Goal: Information Seeking & Learning: Understand process/instructions

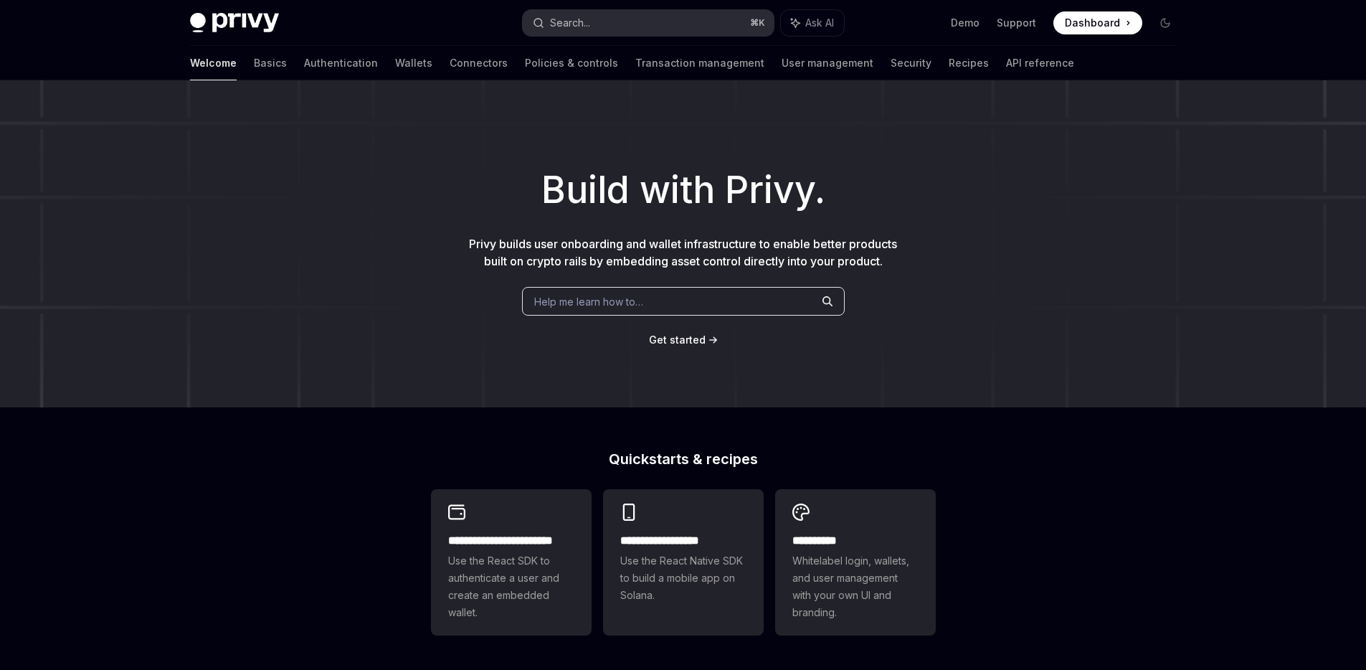
click at [672, 15] on button "Search... ⌘ K" at bounding box center [648, 23] width 251 height 26
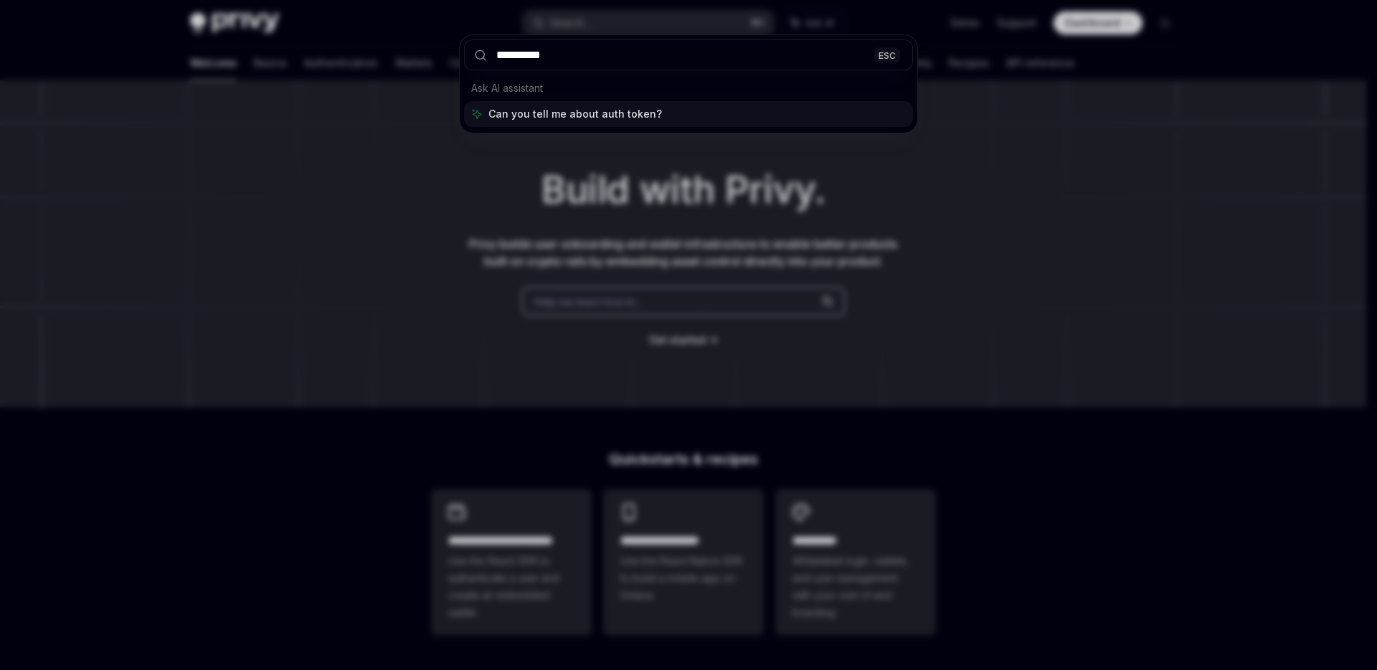
type input "**********"
type textarea "*"
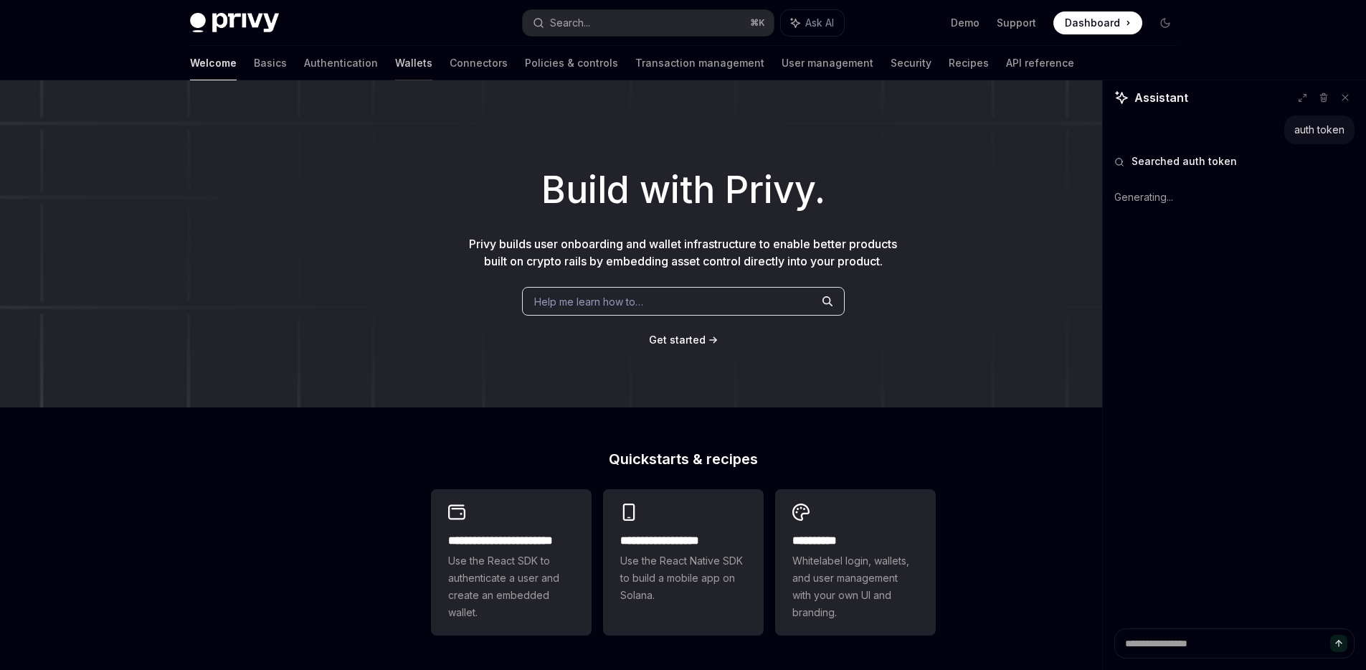
click at [395, 60] on link "Wallets" at bounding box center [413, 63] width 37 height 34
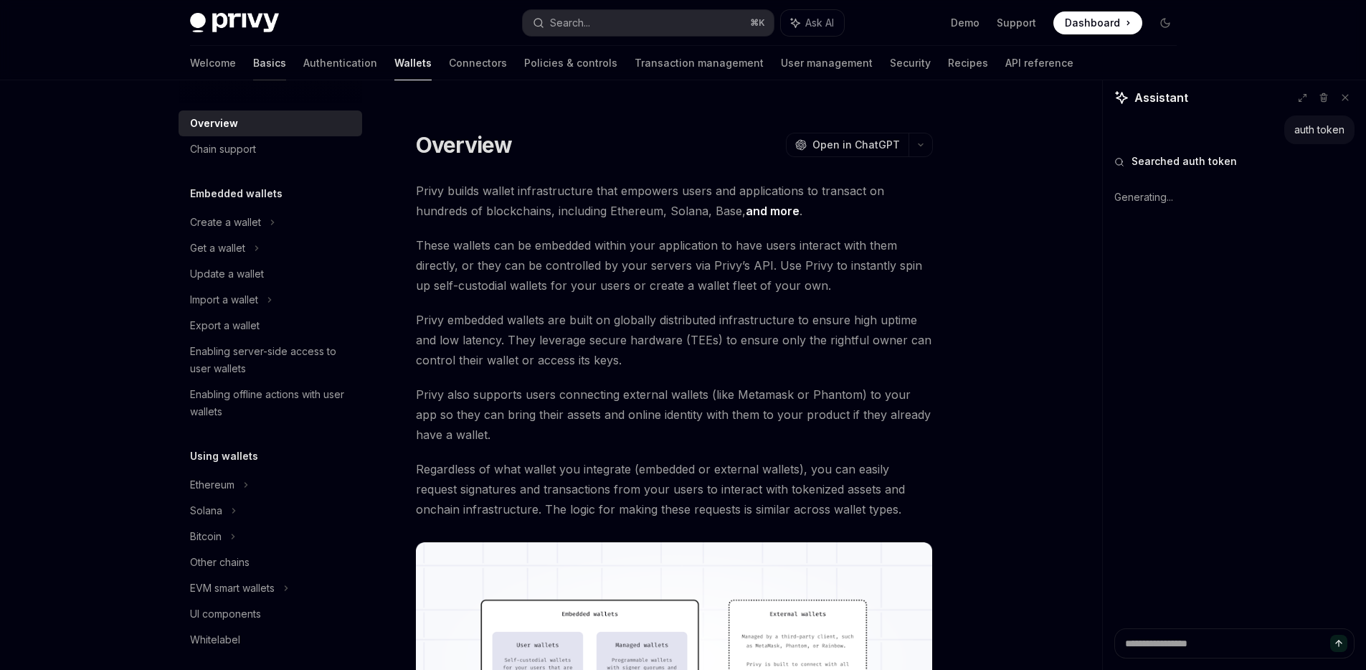
click at [253, 62] on link "Basics" at bounding box center [269, 63] width 33 height 34
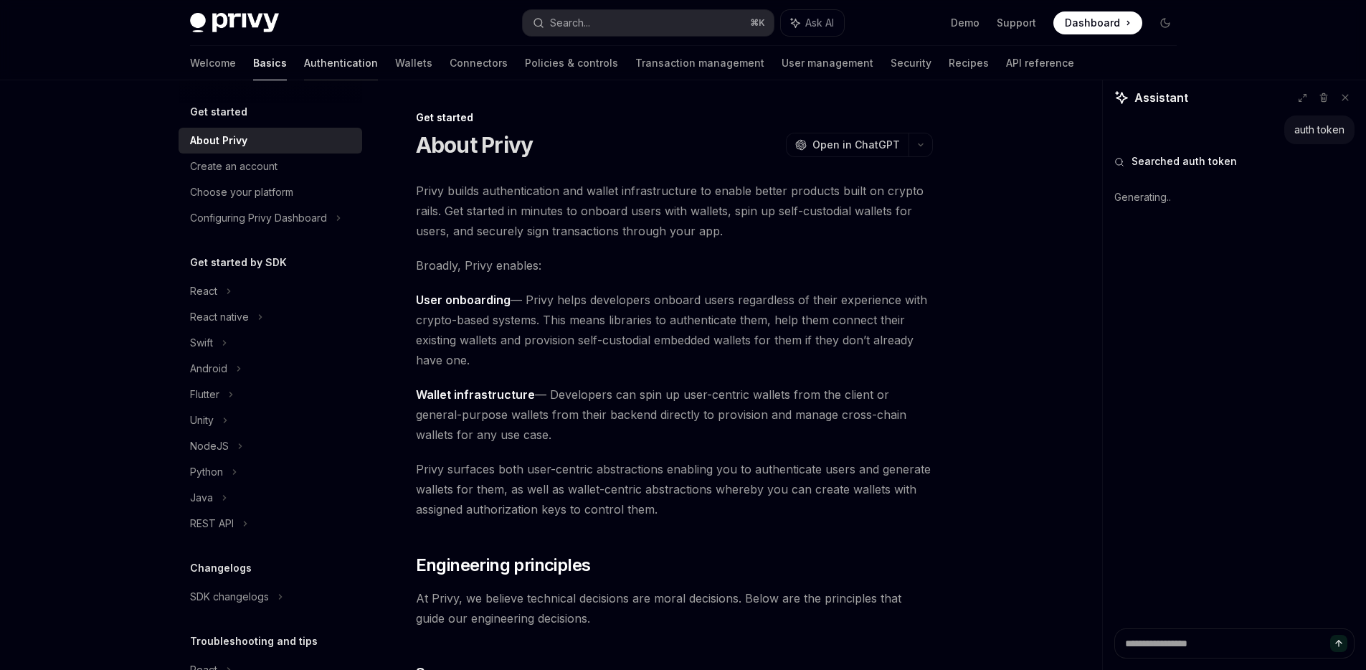
click at [304, 62] on link "Authentication" at bounding box center [341, 63] width 74 height 34
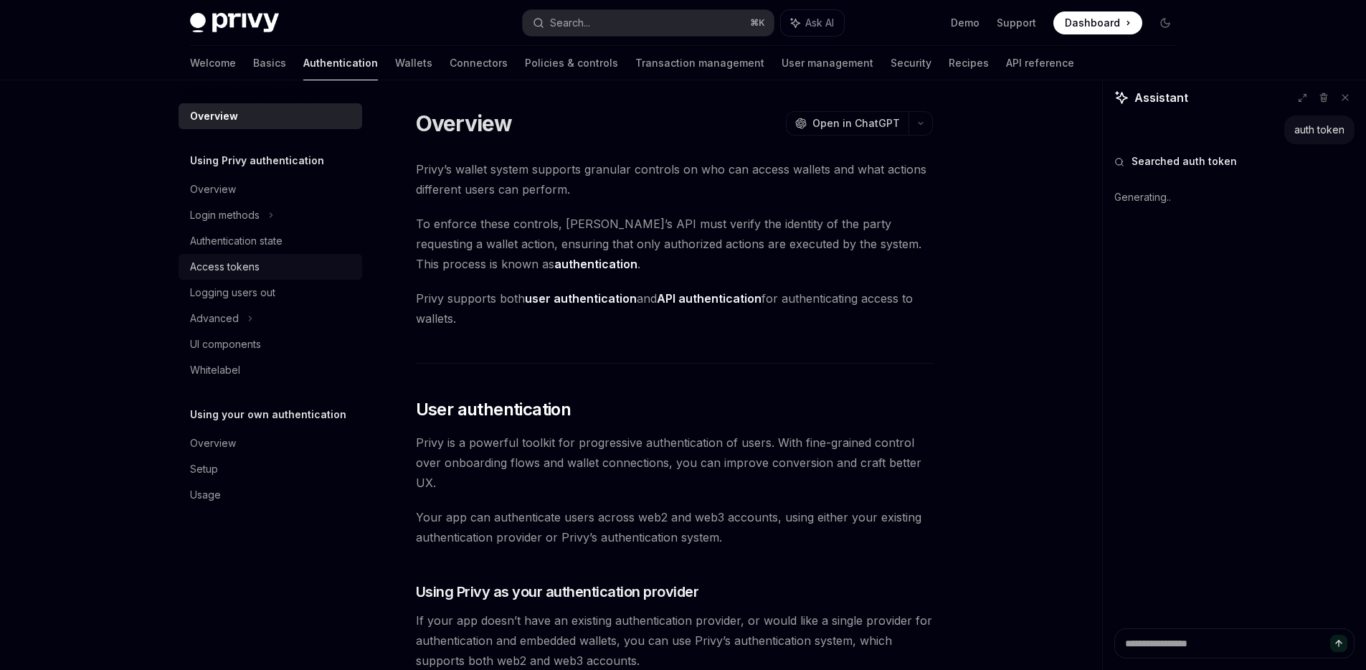
click at [272, 266] on div "Access tokens" at bounding box center [271, 266] width 163 height 17
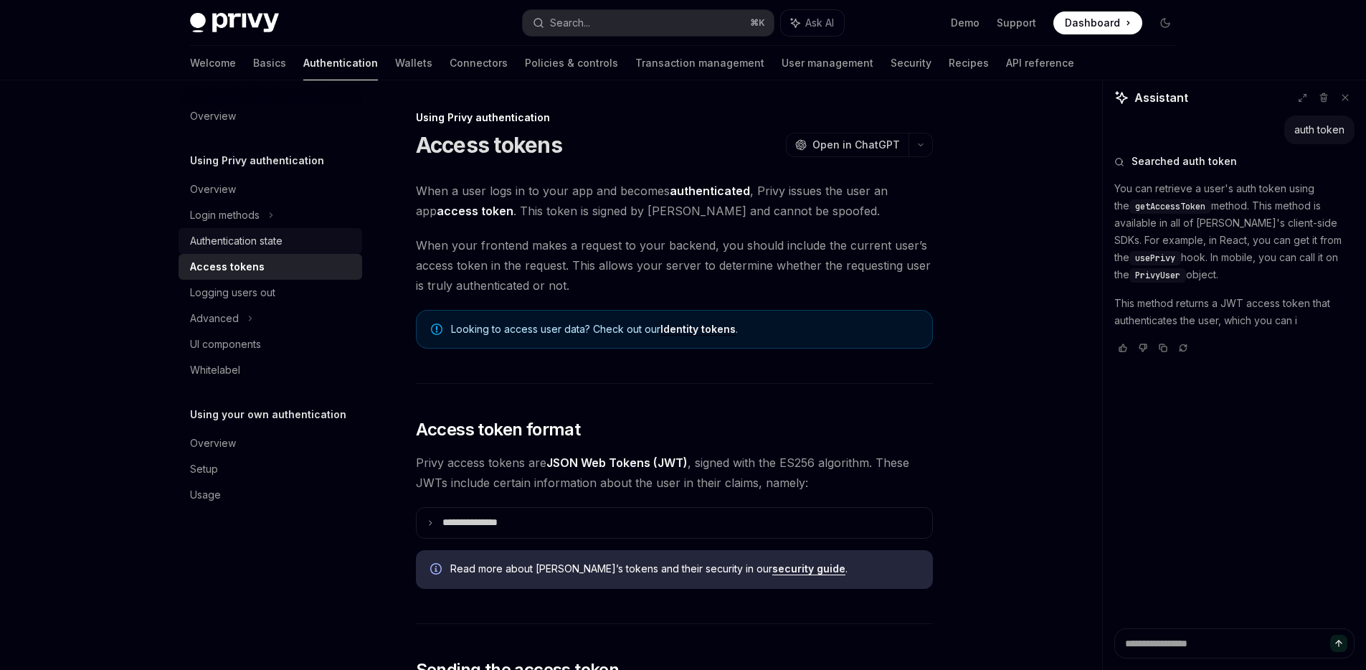
click at [273, 244] on div "Authentication state" at bounding box center [236, 240] width 92 height 17
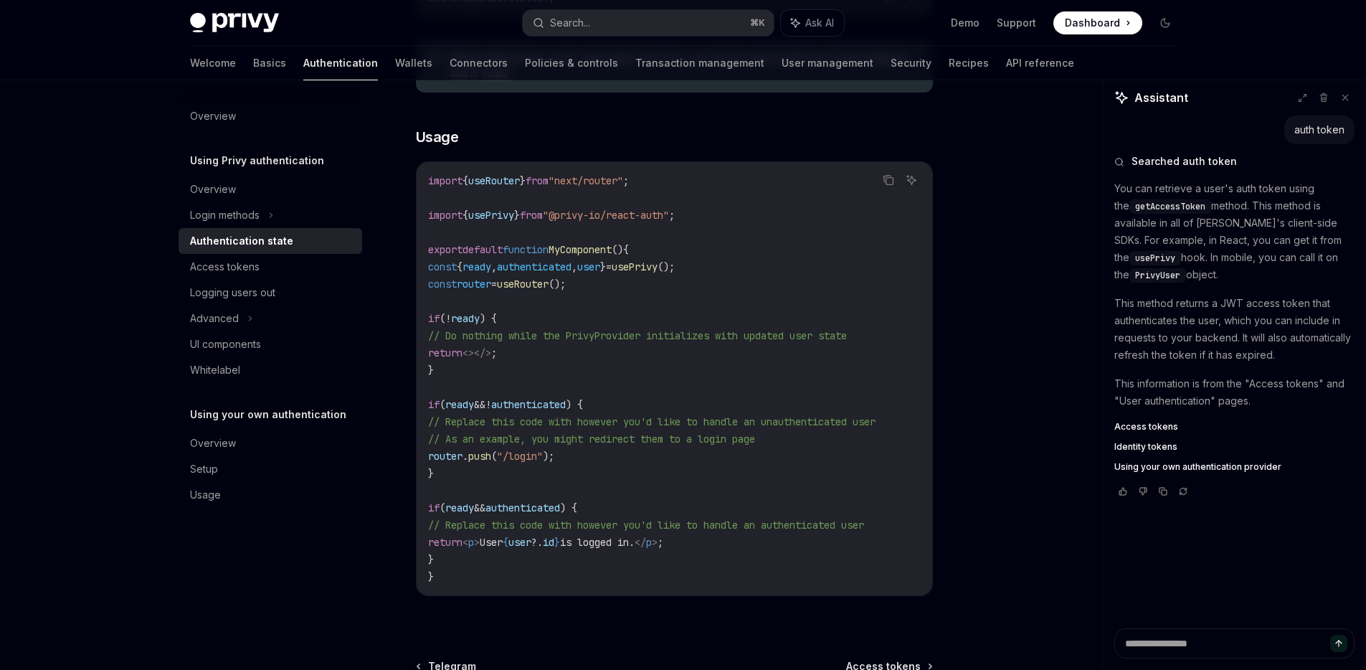
scroll to position [391, 0]
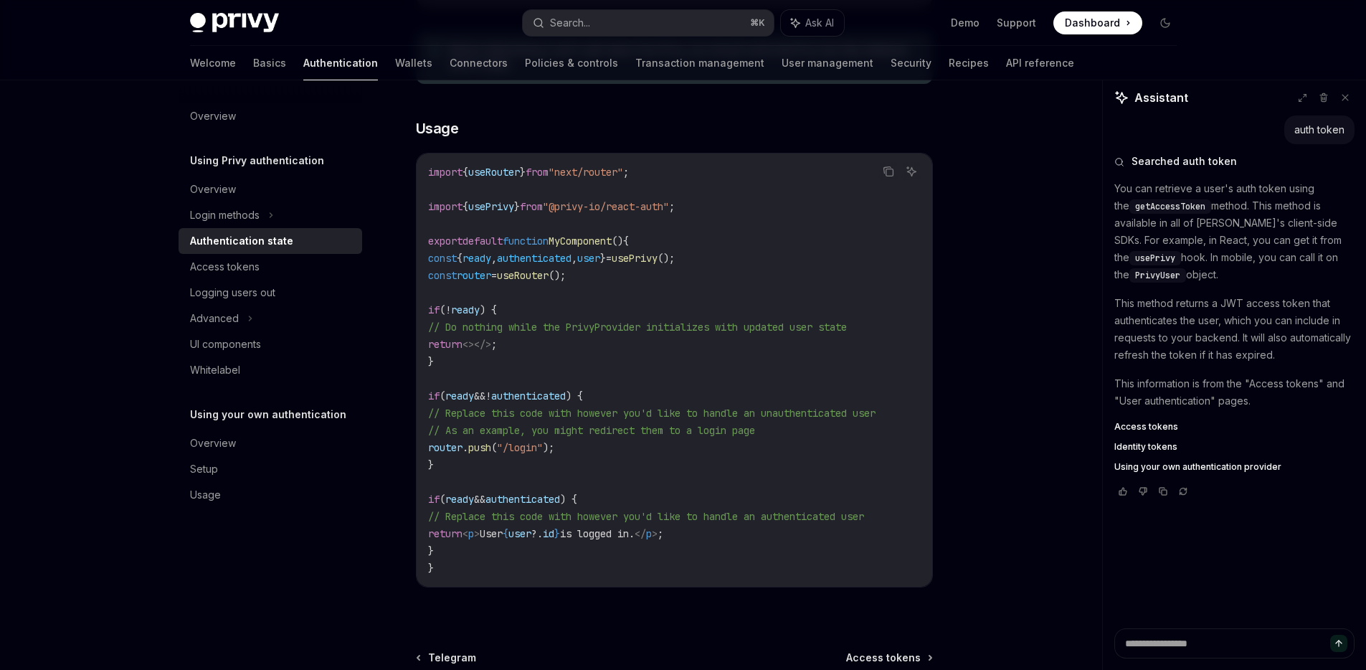
click at [559, 256] on span "authenticated" at bounding box center [534, 258] width 75 height 13
copy span "authenticated"
click at [248, 265] on div "Access tokens" at bounding box center [225, 266] width 70 height 17
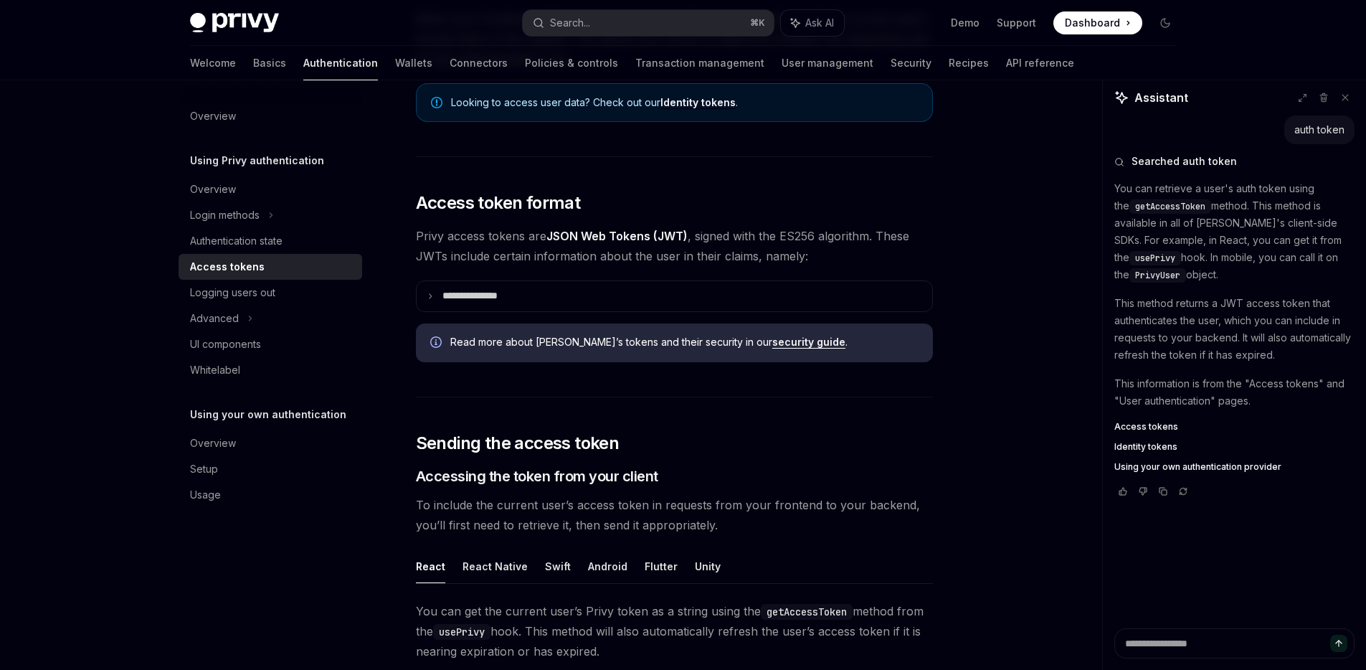
scroll to position [228, 0]
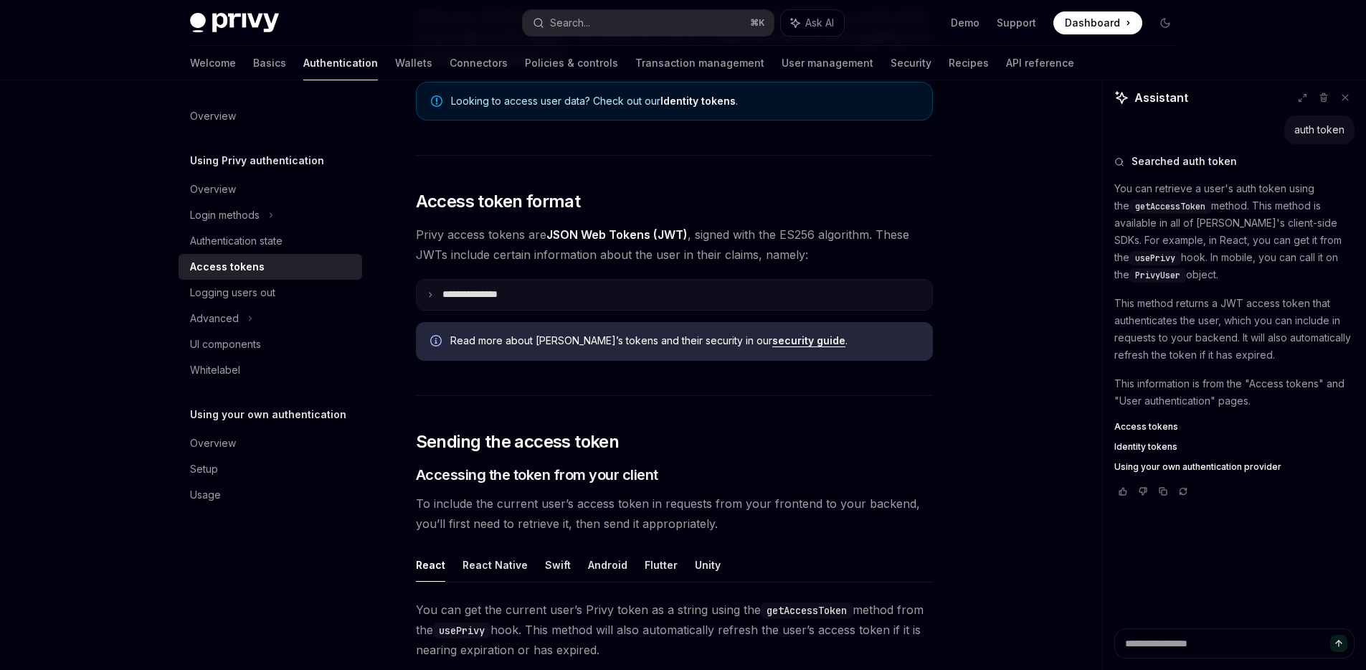
click at [472, 298] on p "**********" at bounding box center [481, 294] width 78 height 13
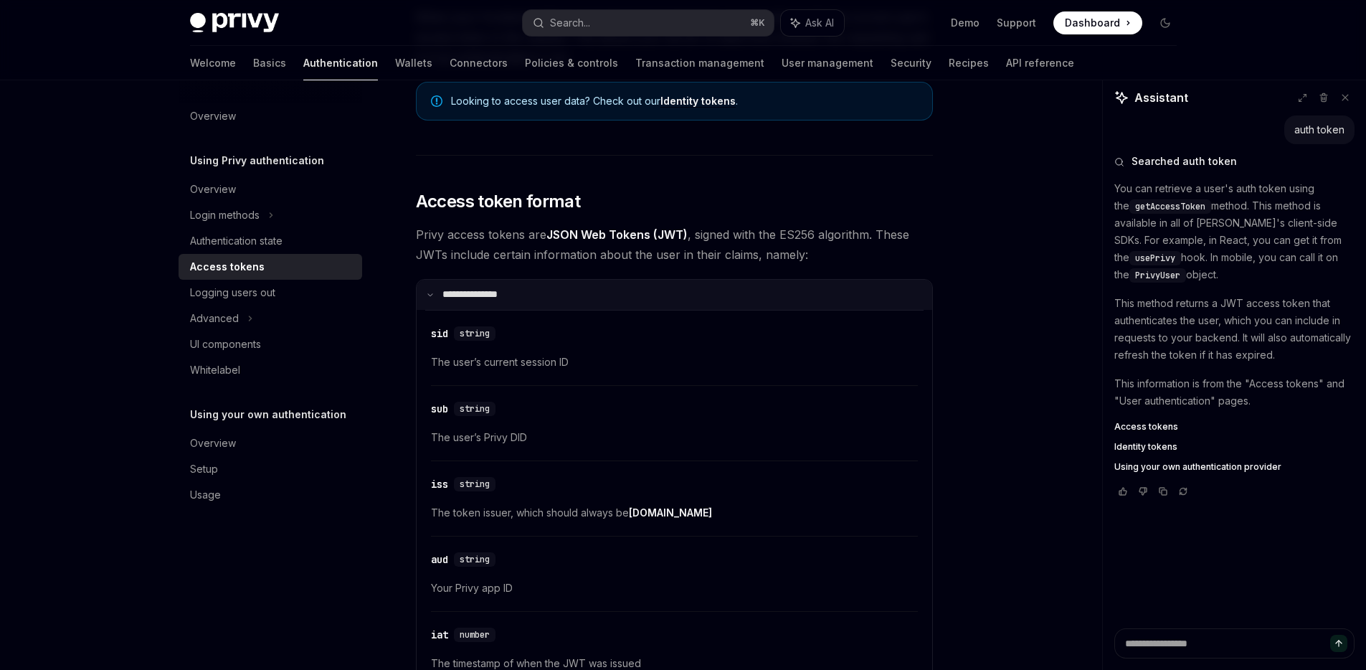
click at [472, 298] on p "**********" at bounding box center [478, 294] width 73 height 13
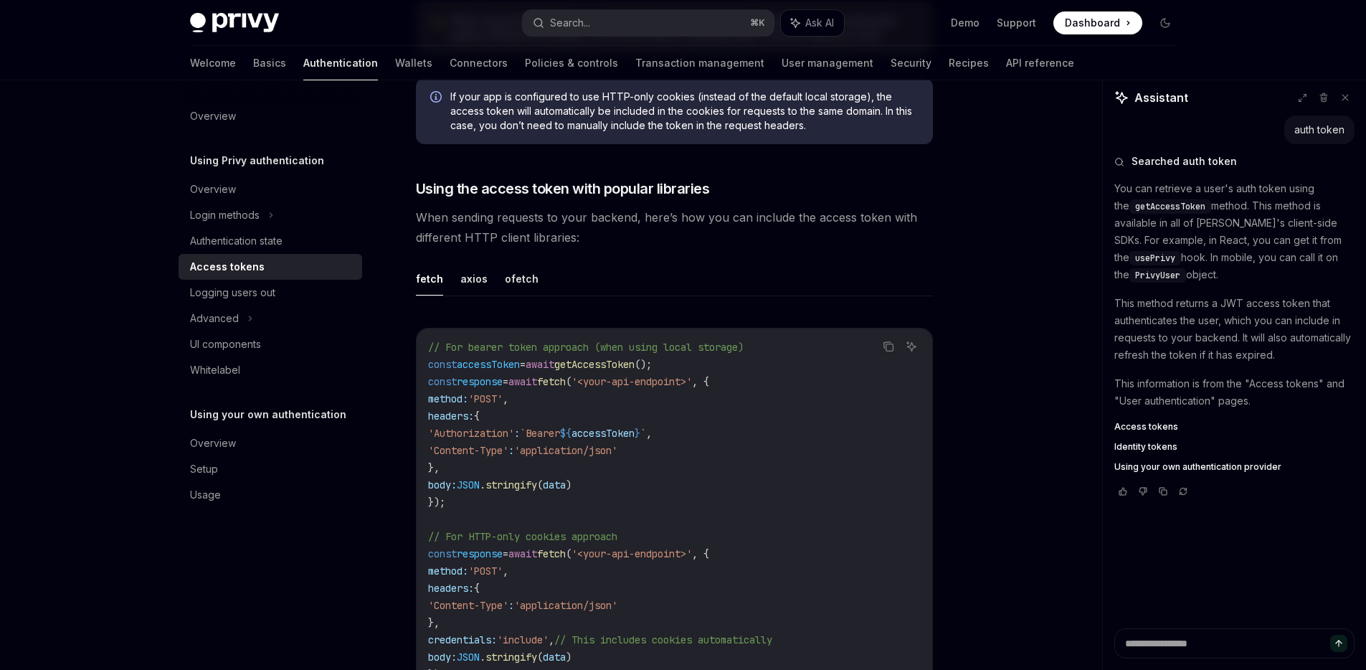
scroll to position [1129, 0]
click at [463, 268] on button "axios" at bounding box center [473, 279] width 27 height 34
type textarea "*"
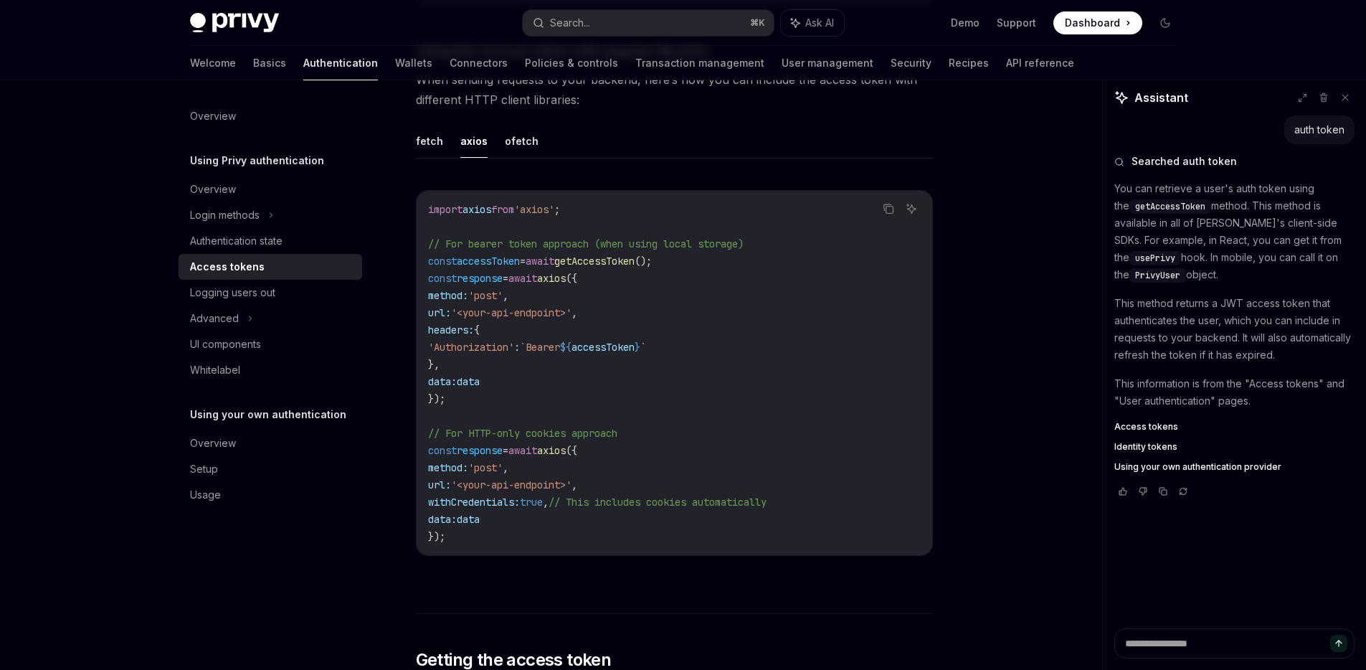
scroll to position [1276, 0]
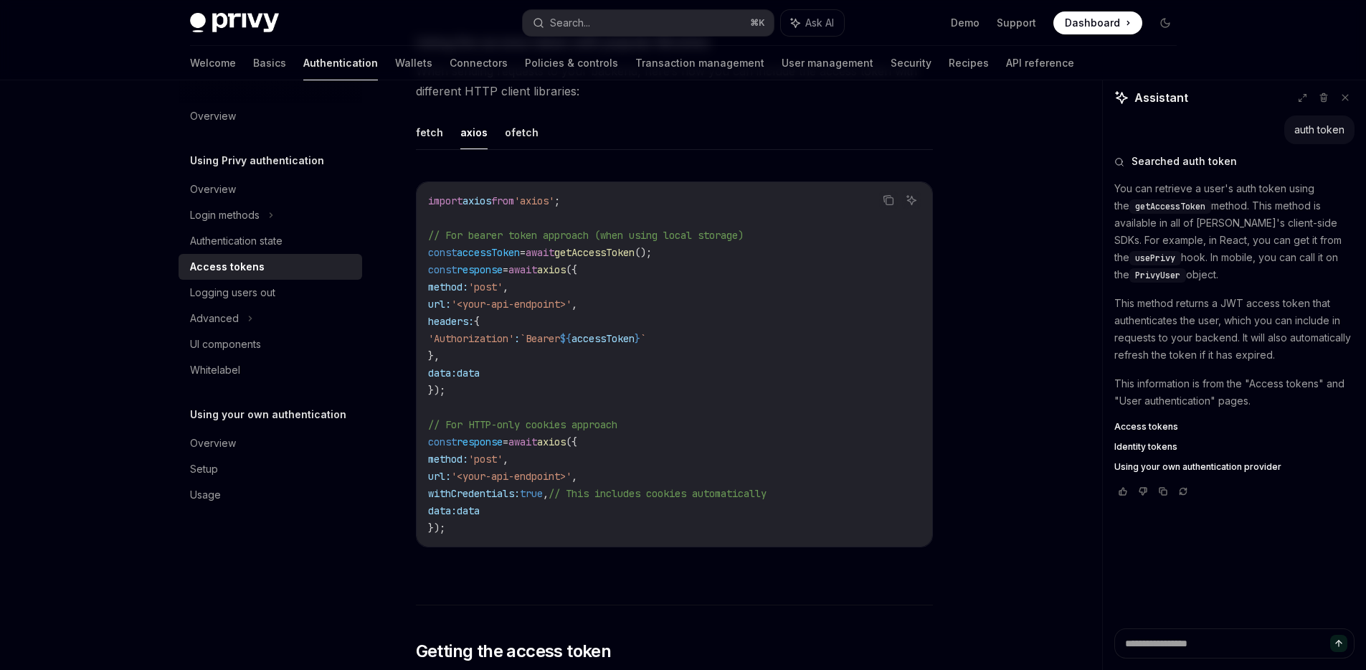
click at [526, 255] on span "=" at bounding box center [523, 252] width 6 height 13
copy code "const accessToken = await getAccessToken ();"
click at [526, 255] on span "=" at bounding box center [523, 252] width 6 height 13
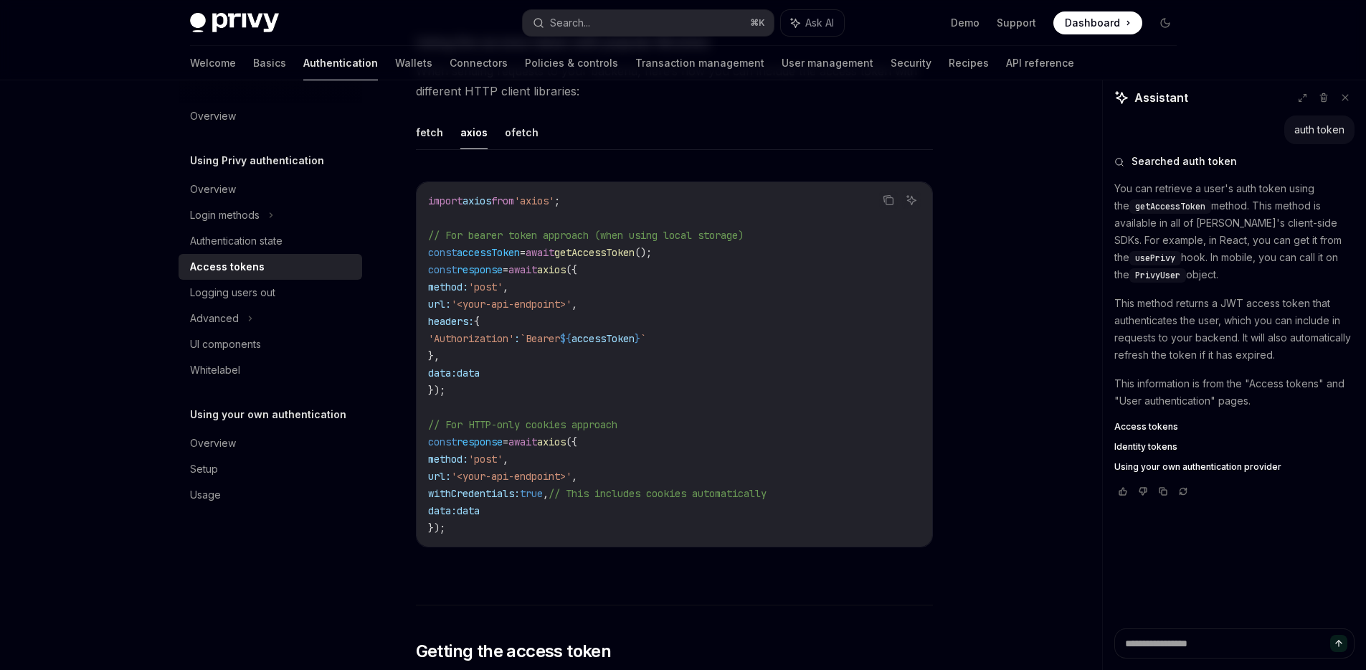
click at [526, 255] on span "=" at bounding box center [523, 252] width 6 height 13
